Goal: Task Accomplishment & Management: Manage account settings

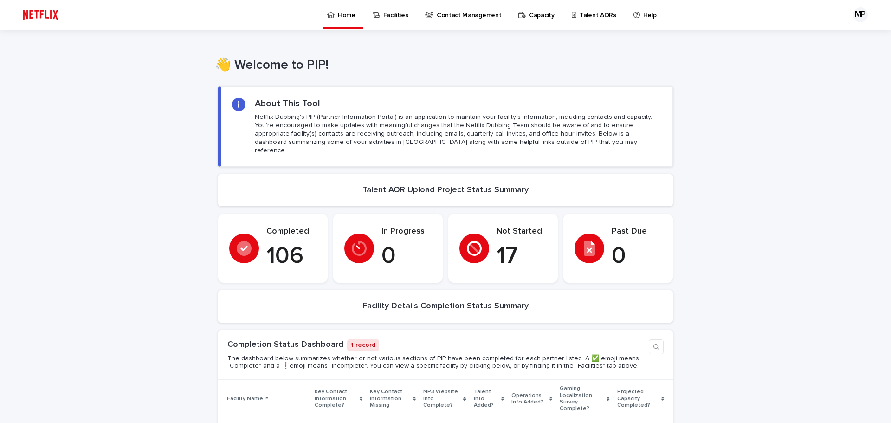
click at [591, 17] on p "Talent AORs" at bounding box center [597, 9] width 37 height 19
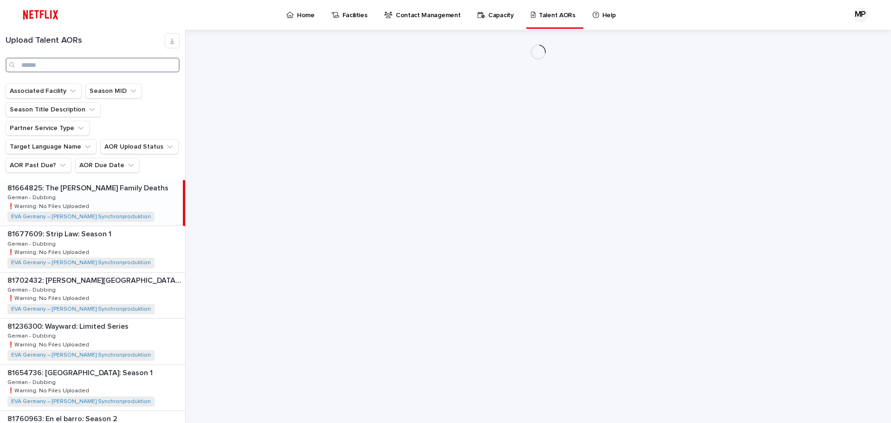
click at [71, 58] on input "Search" at bounding box center [93, 65] width 174 height 15
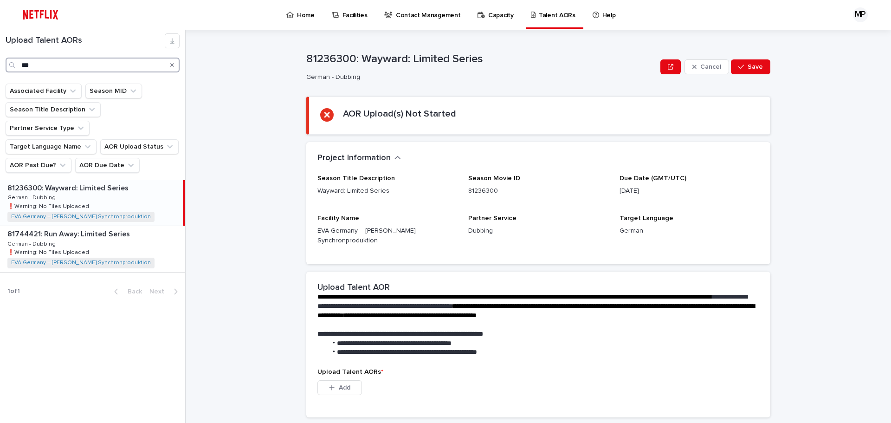
type input "***"
click at [90, 180] on div "81236300: Wayward: Limited Series 81236300: Wayward: Limited Series German - Du…" at bounding box center [91, 202] width 183 height 45
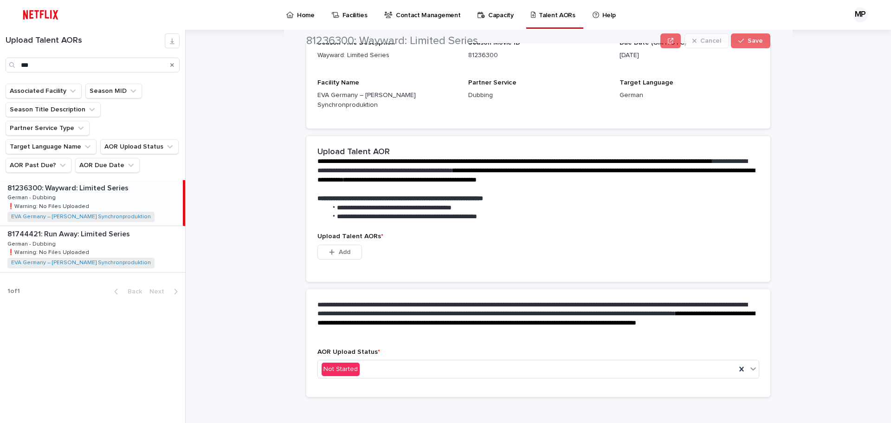
scroll to position [143, 0]
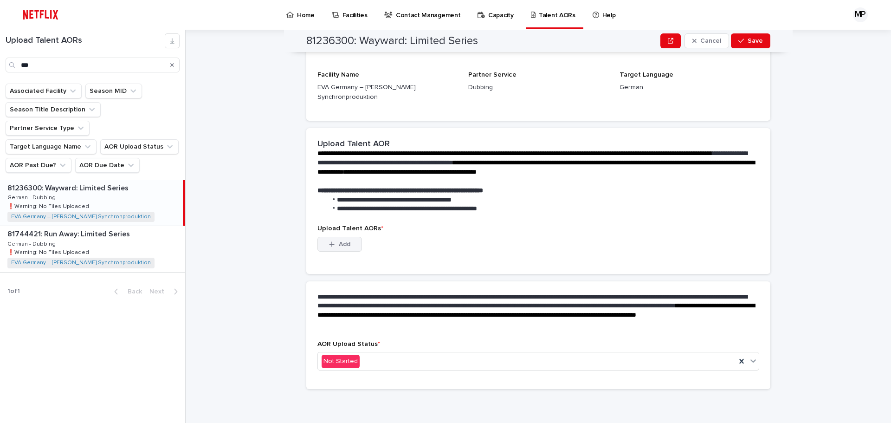
click at [343, 243] on span "Add" at bounding box center [345, 244] width 12 height 6
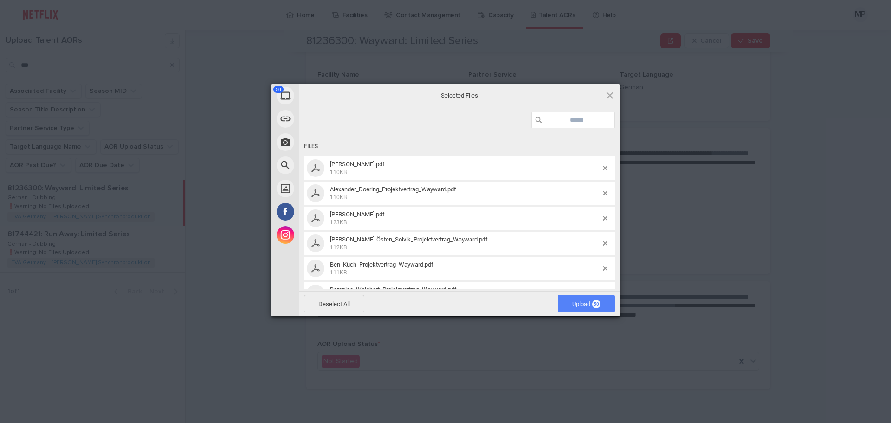
click at [585, 306] on span "Upload 50" at bounding box center [586, 303] width 28 height 7
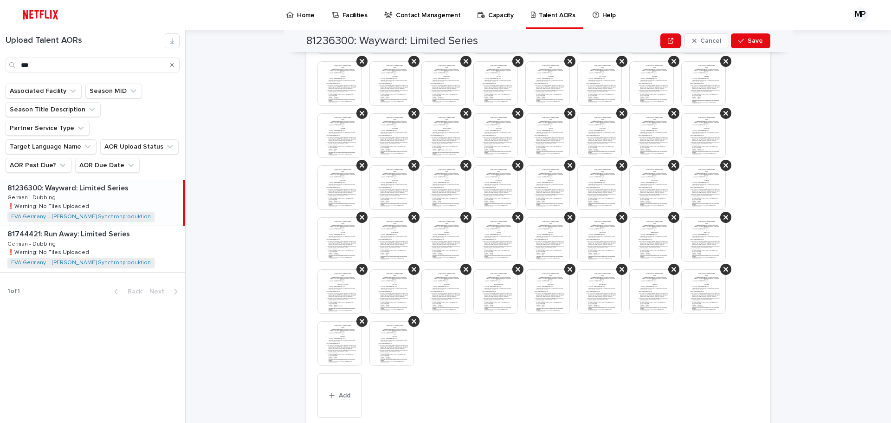
scroll to position [317, 0]
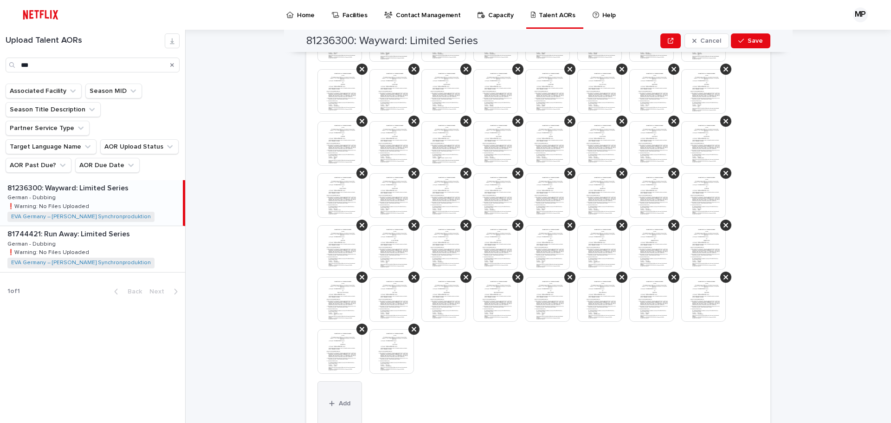
click at [340, 397] on button "Add" at bounding box center [339, 403] width 45 height 45
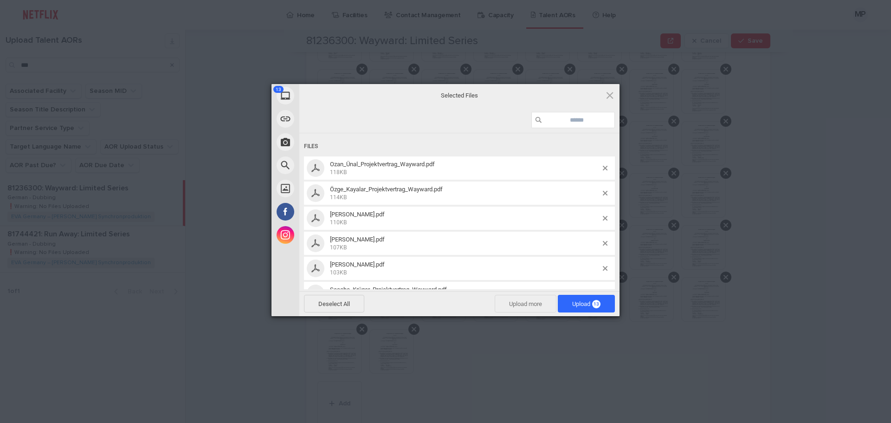
click at [514, 304] on span "Upload more" at bounding box center [526, 304] width 62 height 18
click at [589, 308] on span "Upload 16" at bounding box center [586, 304] width 57 height 18
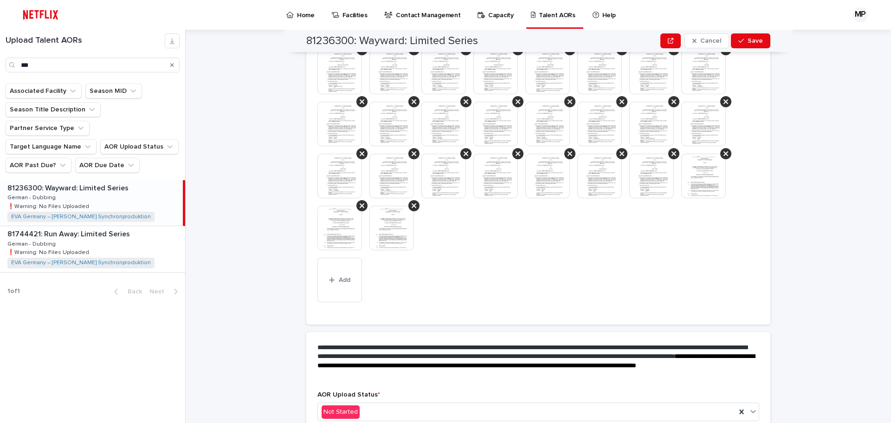
scroll to position [595, 0]
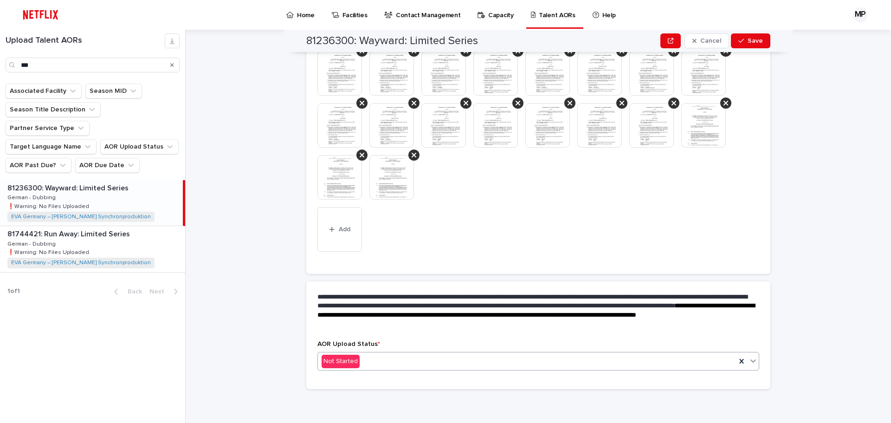
click at [401, 358] on div "Not Started" at bounding box center [527, 360] width 418 height 15
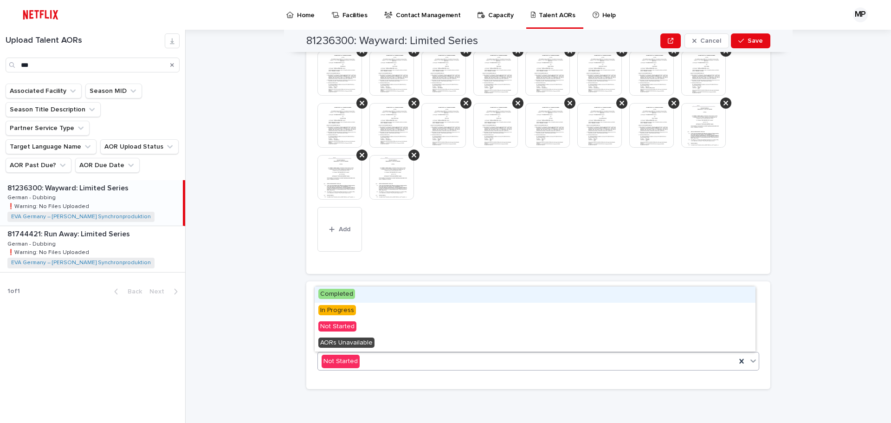
click at [388, 289] on div "Completed" at bounding box center [535, 294] width 441 height 16
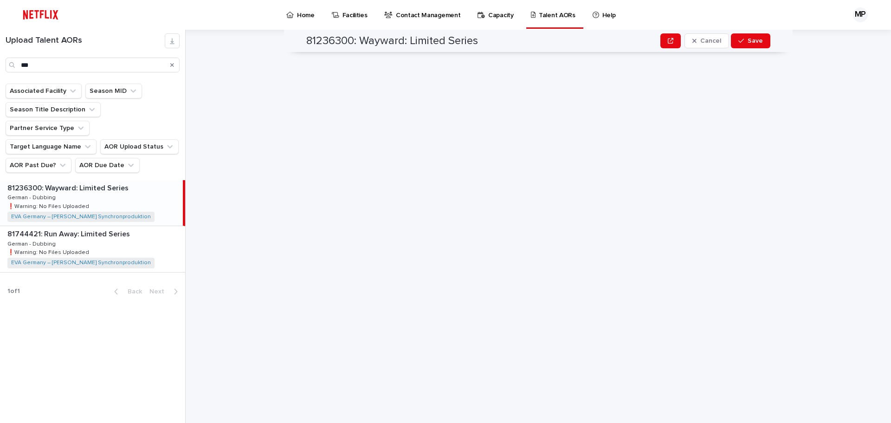
scroll to position [0, 0]
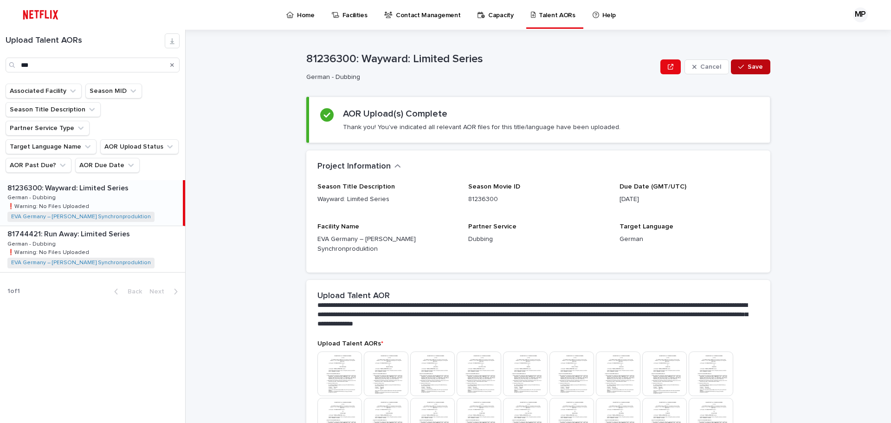
click at [750, 68] on span "Save" at bounding box center [754, 67] width 15 height 6
click at [178, 66] on div "Search" at bounding box center [172, 65] width 15 height 15
click at [170, 65] on div "Search" at bounding box center [172, 65] width 15 height 15
click at [172, 62] on icon "Search" at bounding box center [172, 65] width 4 height 6
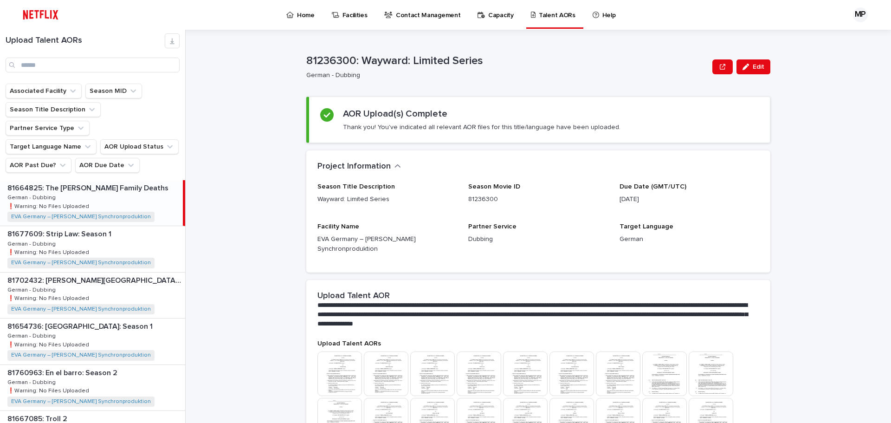
click at [540, 19] on link "Talent AORs" at bounding box center [555, 13] width 50 height 27
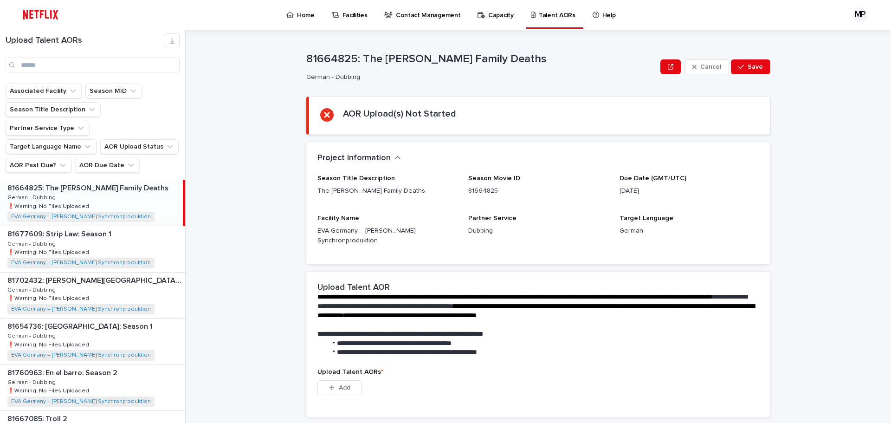
click at [302, 14] on p "Home" at bounding box center [306, 9] width 18 height 19
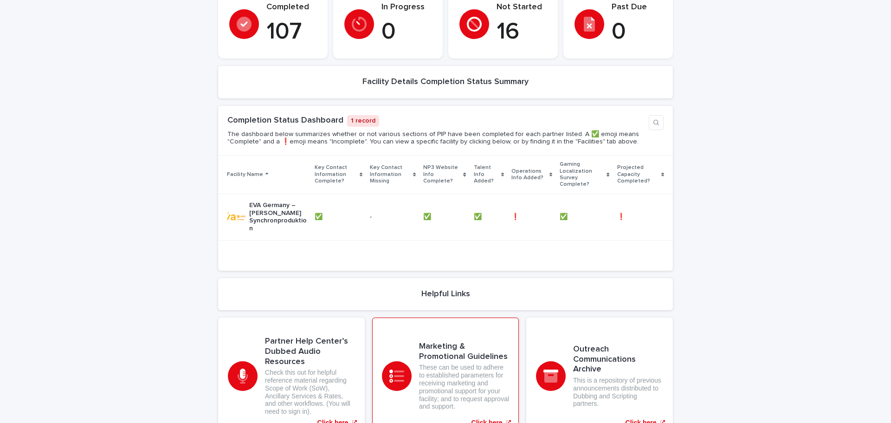
scroll to position [232, 0]
